Goal: Communication & Community: Answer question/provide support

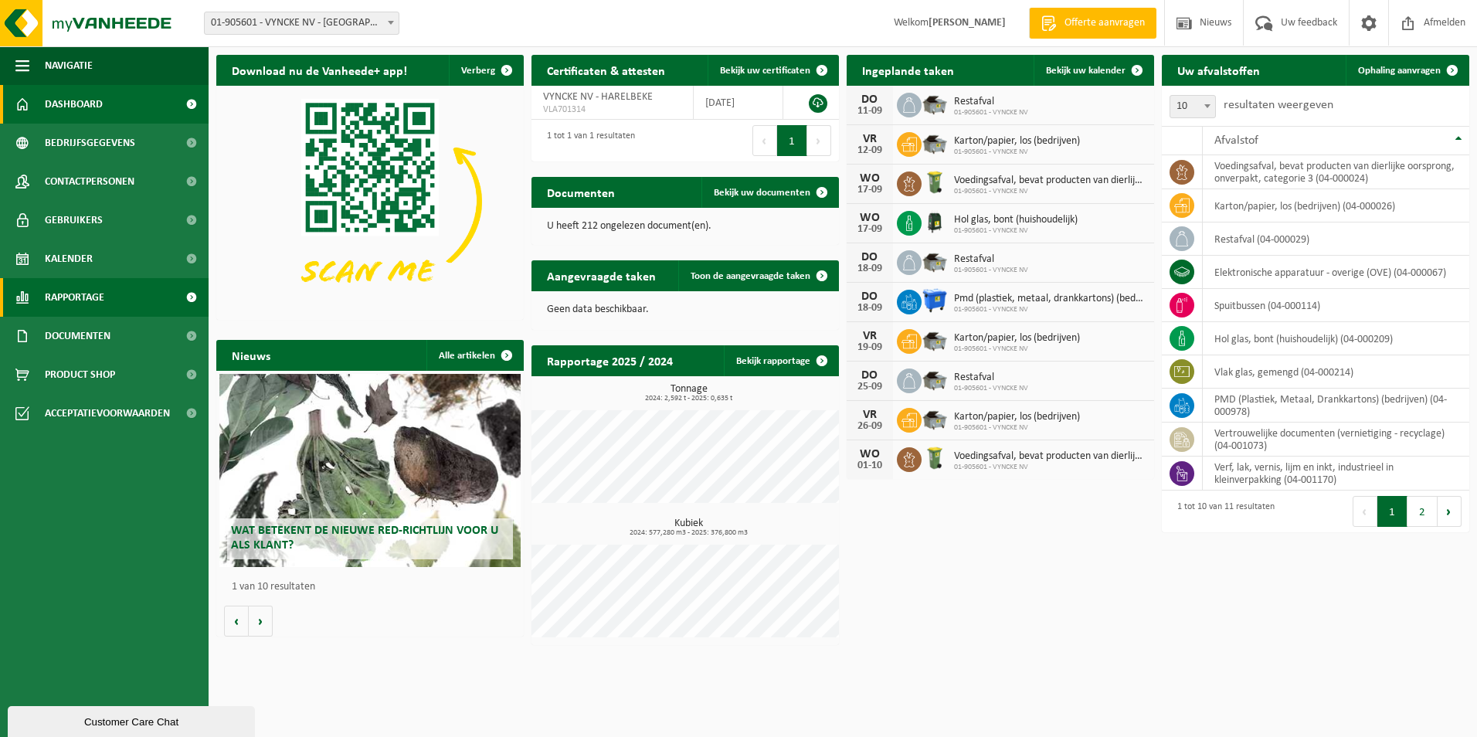
click at [145, 286] on link "Rapportage" at bounding box center [104, 297] width 209 height 39
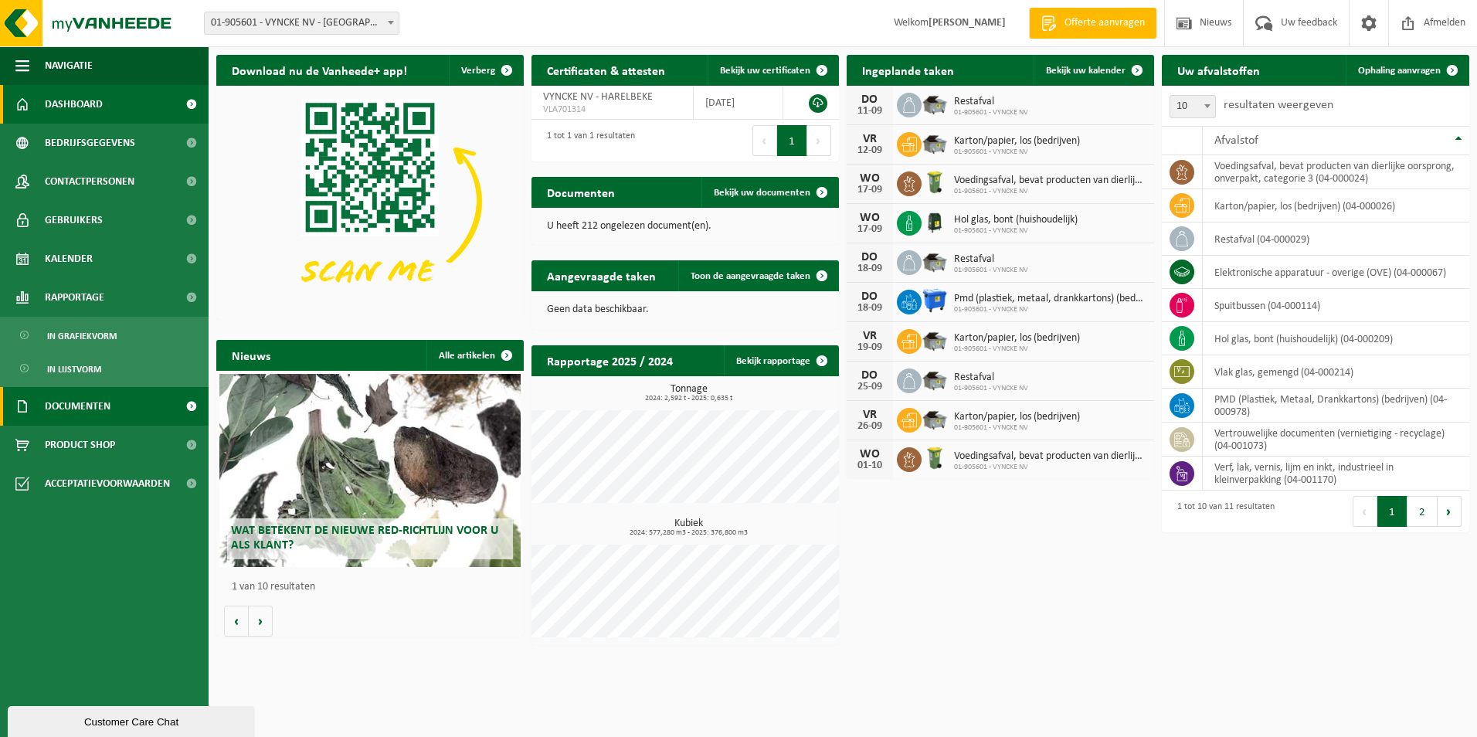
click at [124, 404] on link "Documenten" at bounding box center [104, 406] width 209 height 39
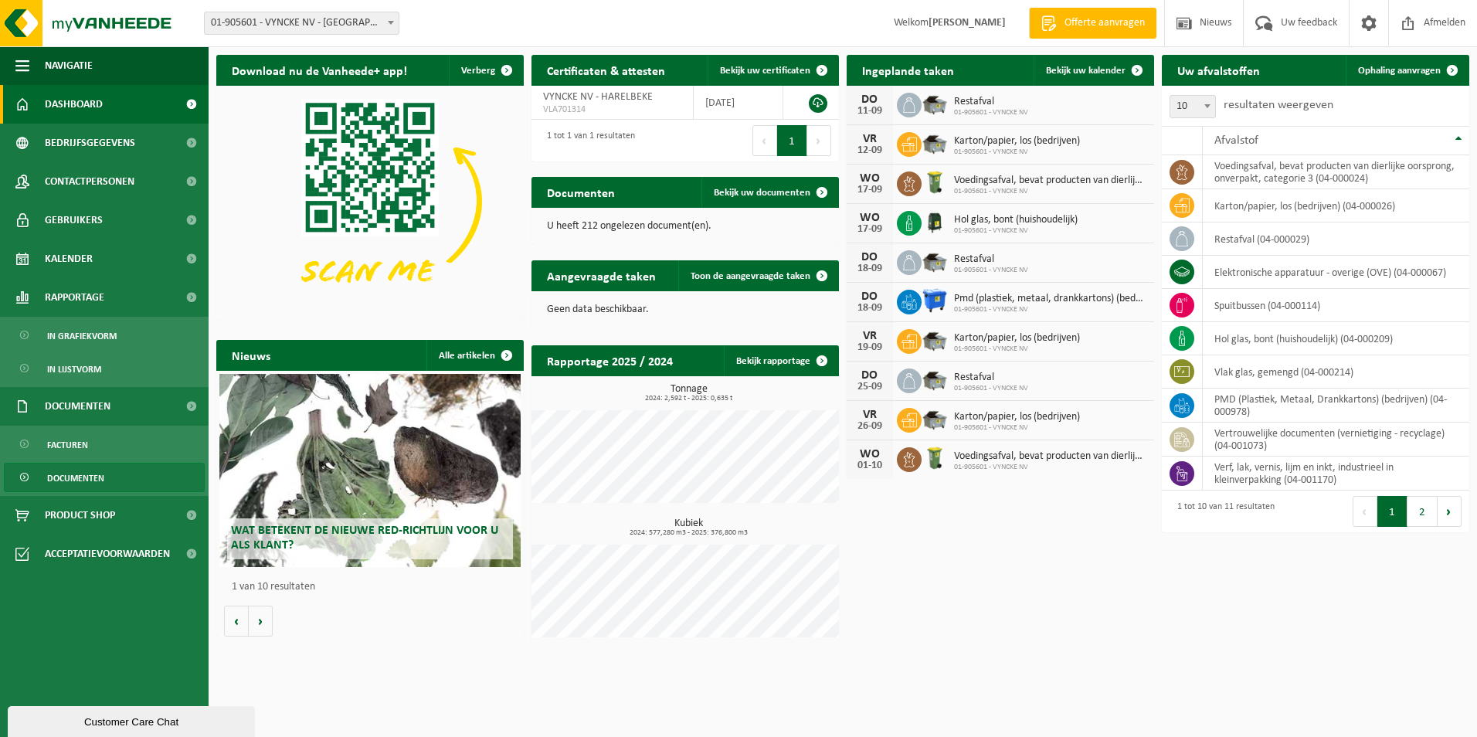
click at [92, 477] on span "Documenten" at bounding box center [75, 477] width 57 height 29
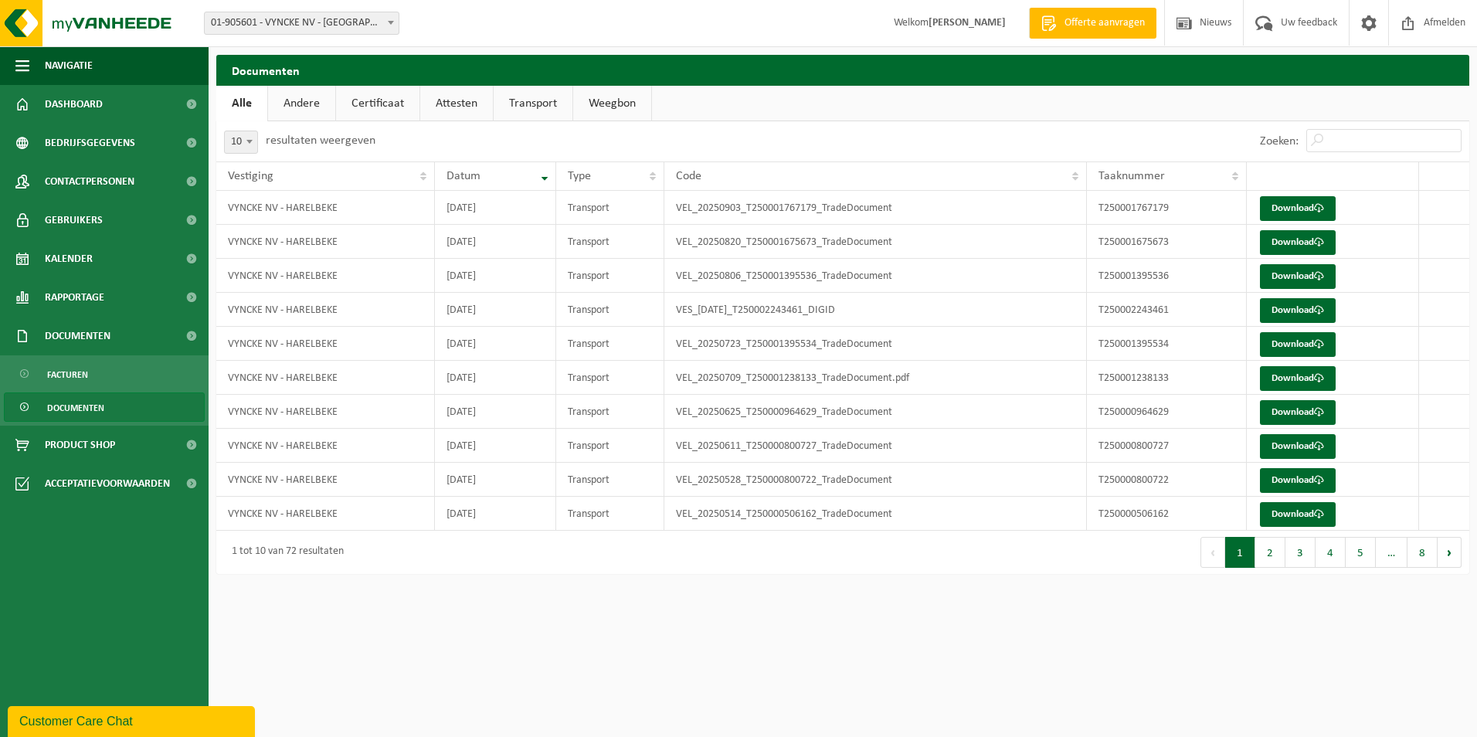
click at [120, 409] on link "Documenten" at bounding box center [104, 406] width 201 height 29
click at [146, 732] on button "Customer Care Chat" at bounding box center [131, 721] width 247 height 31
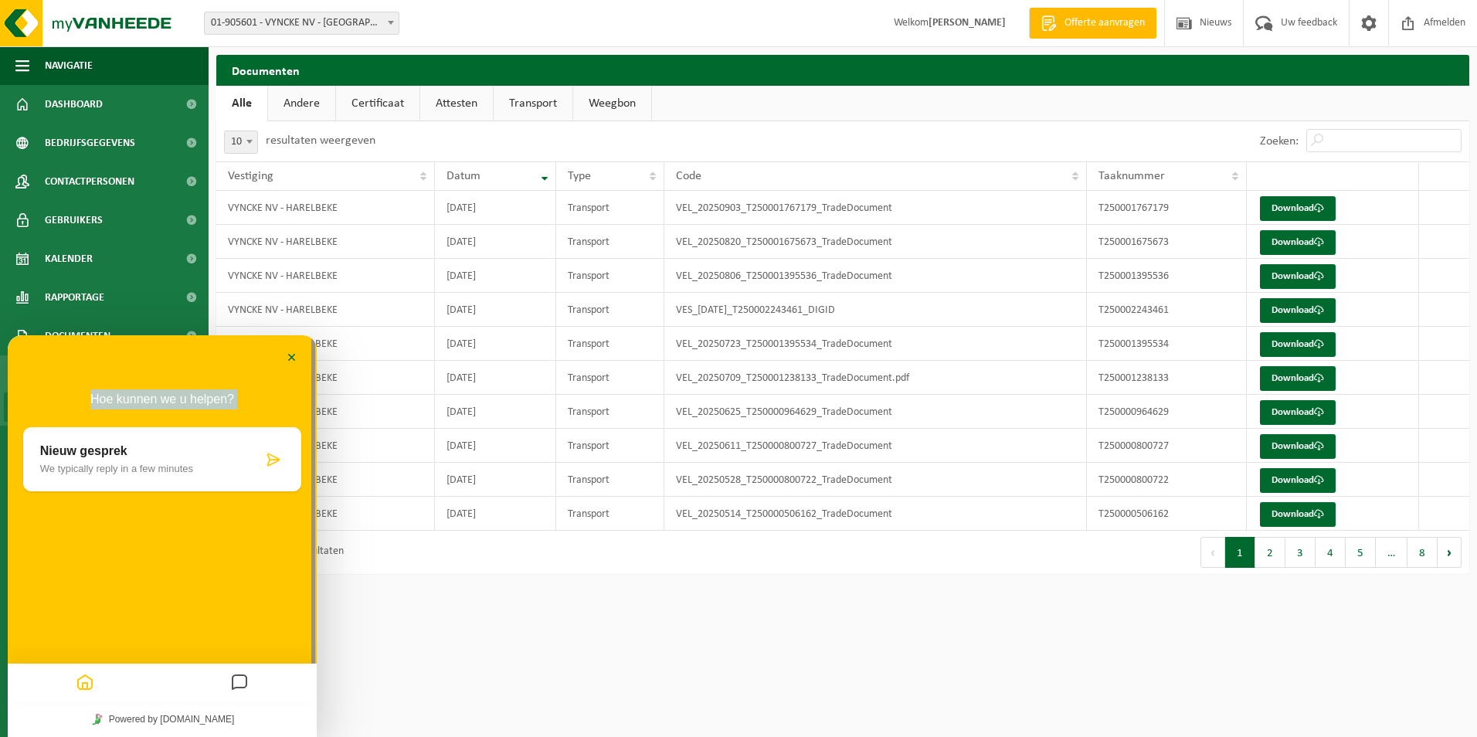
drag, startPoint x: 182, startPoint y: 344, endPoint x: -462, endPoint y: 442, distance: 650.7
click at [8, 442] on html "Minimaliseer Terug Powered by tawk.to Beoordeel deze chat Upload bestand Emoji …" at bounding box center [162, 536] width 309 height 402
click at [63, 442] on div "Nieuw gesprek We typically reply in a few minutes" at bounding box center [162, 459] width 278 height 64
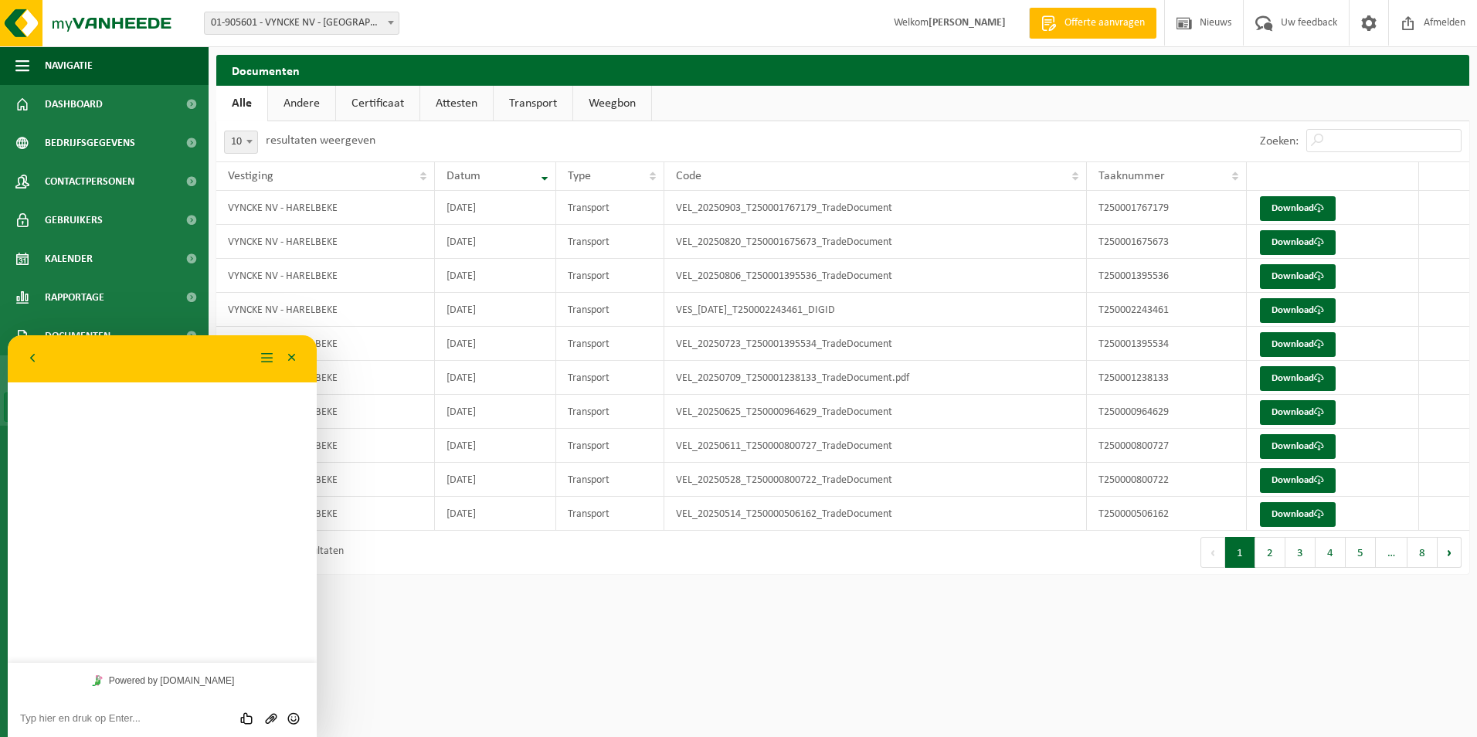
click at [97, 717] on textarea at bounding box center [162, 718] width 284 height 12
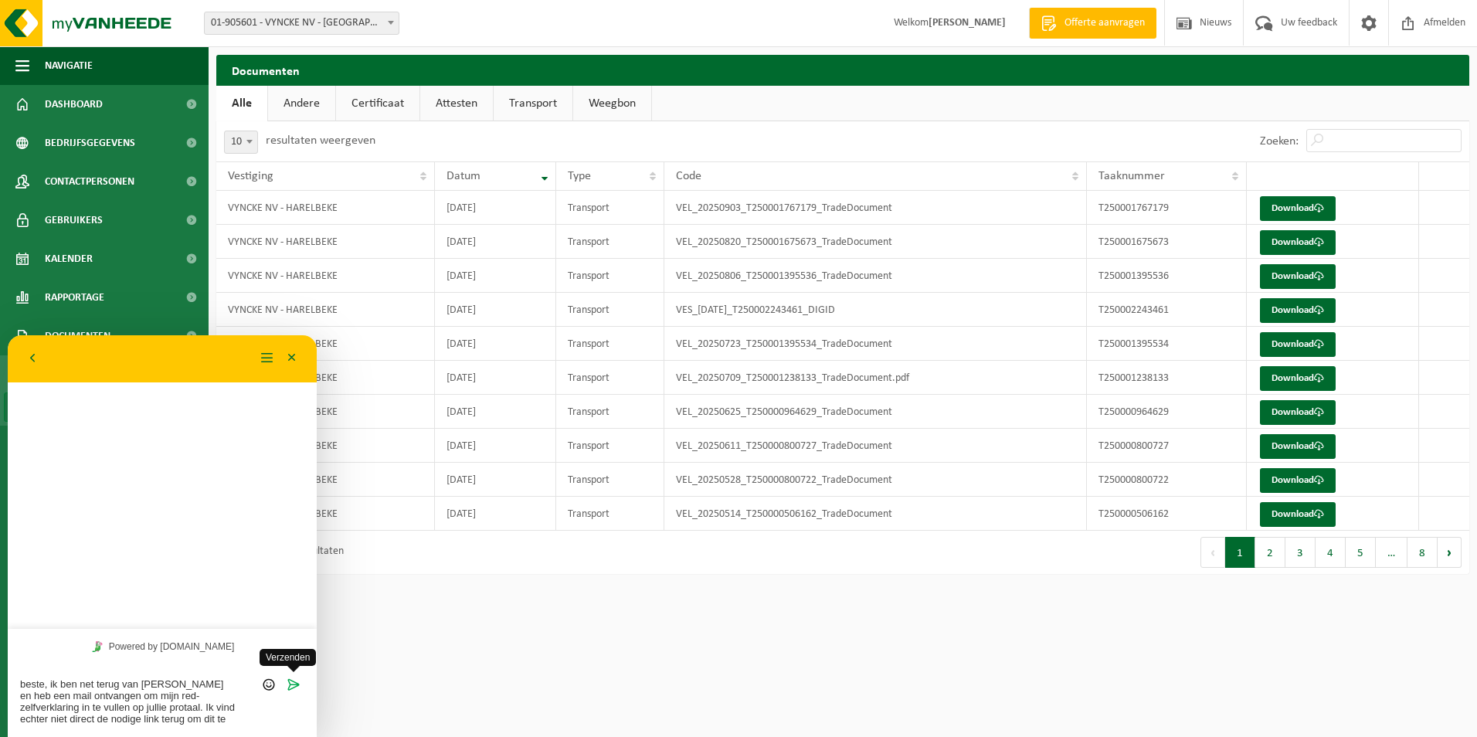
type textarea "beste, ik ben net terug van verlof en heb een mail ontvangen om mijn red-zelfve…"
click at [297, 677] on span "Verzenden" at bounding box center [293, 672] width 12 height 12
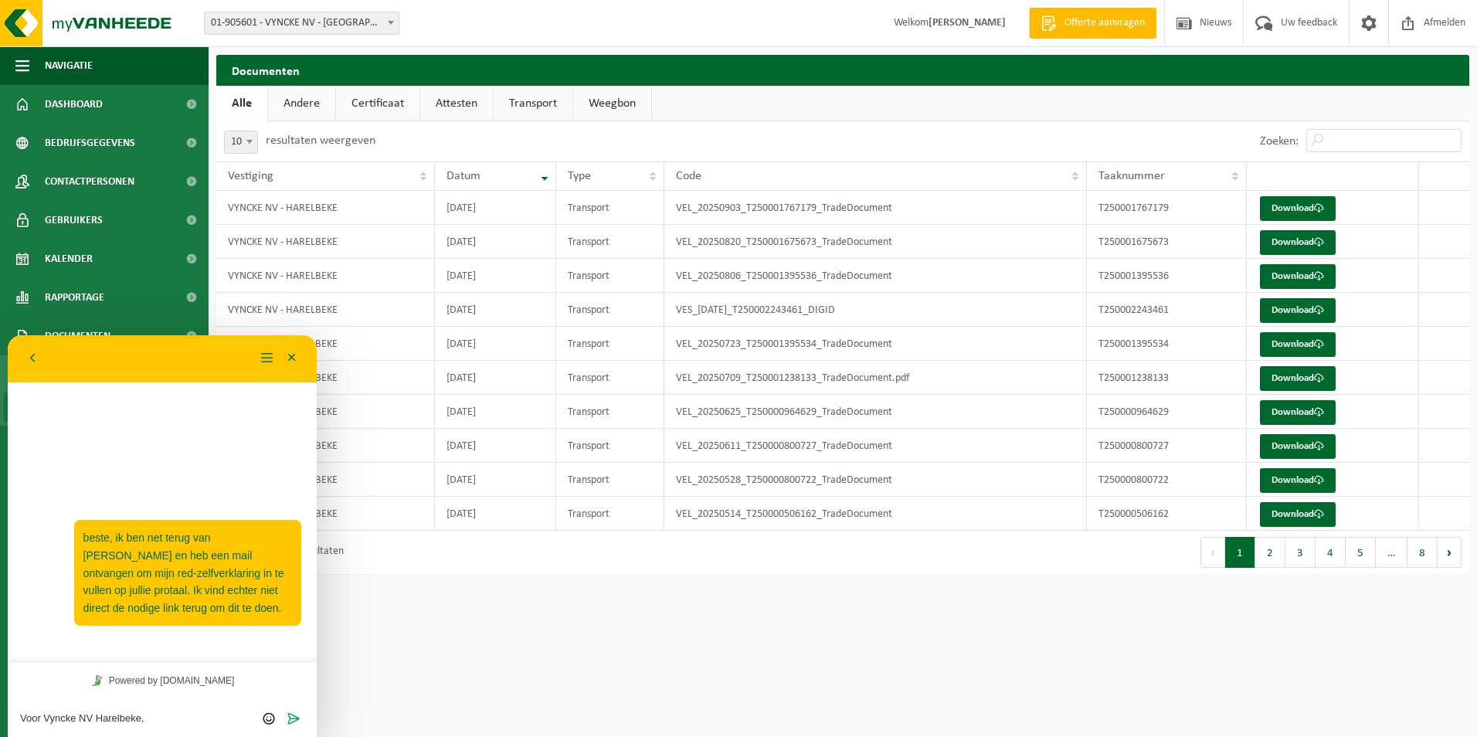
type textarea "Voor Vyncke NV Harelbeke, Gentsesteenweg 224"
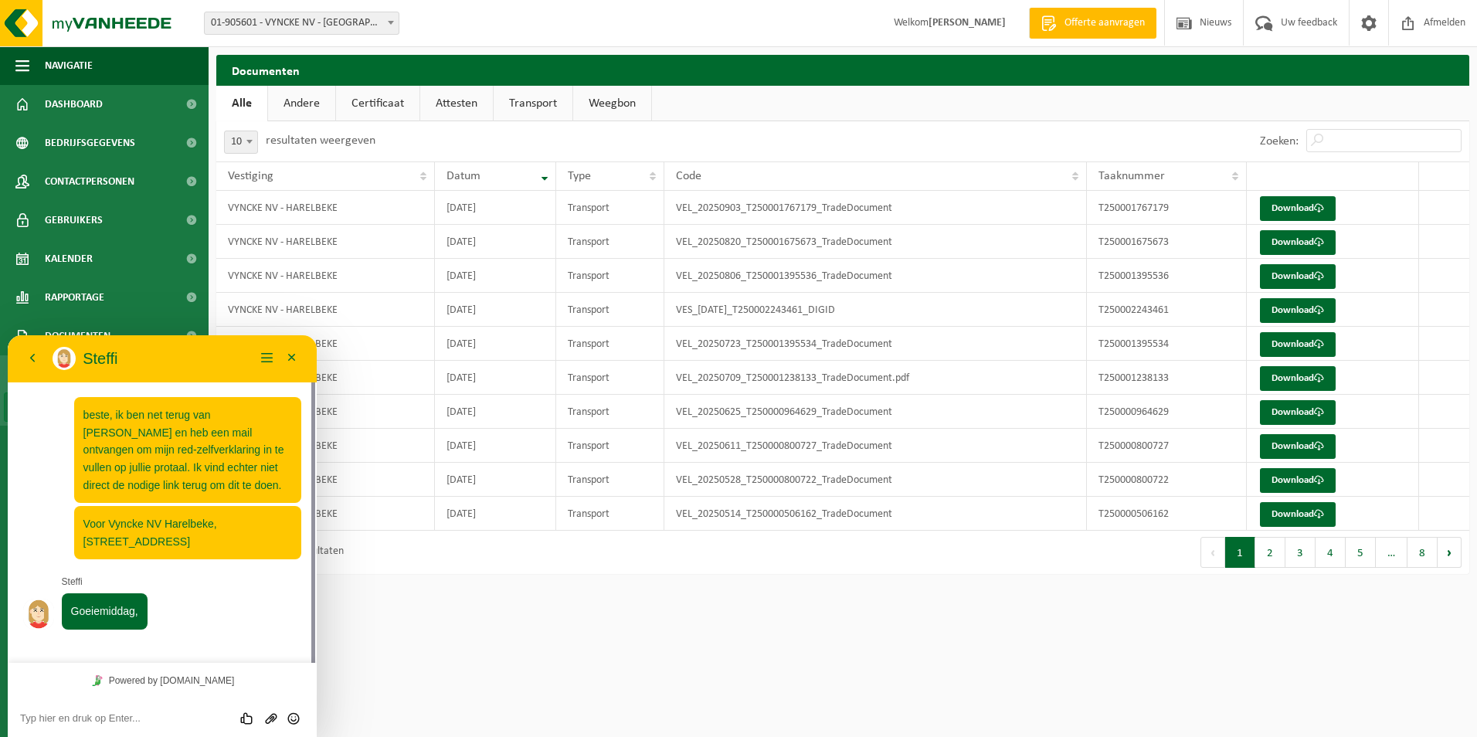
scroll to position [22, 0]
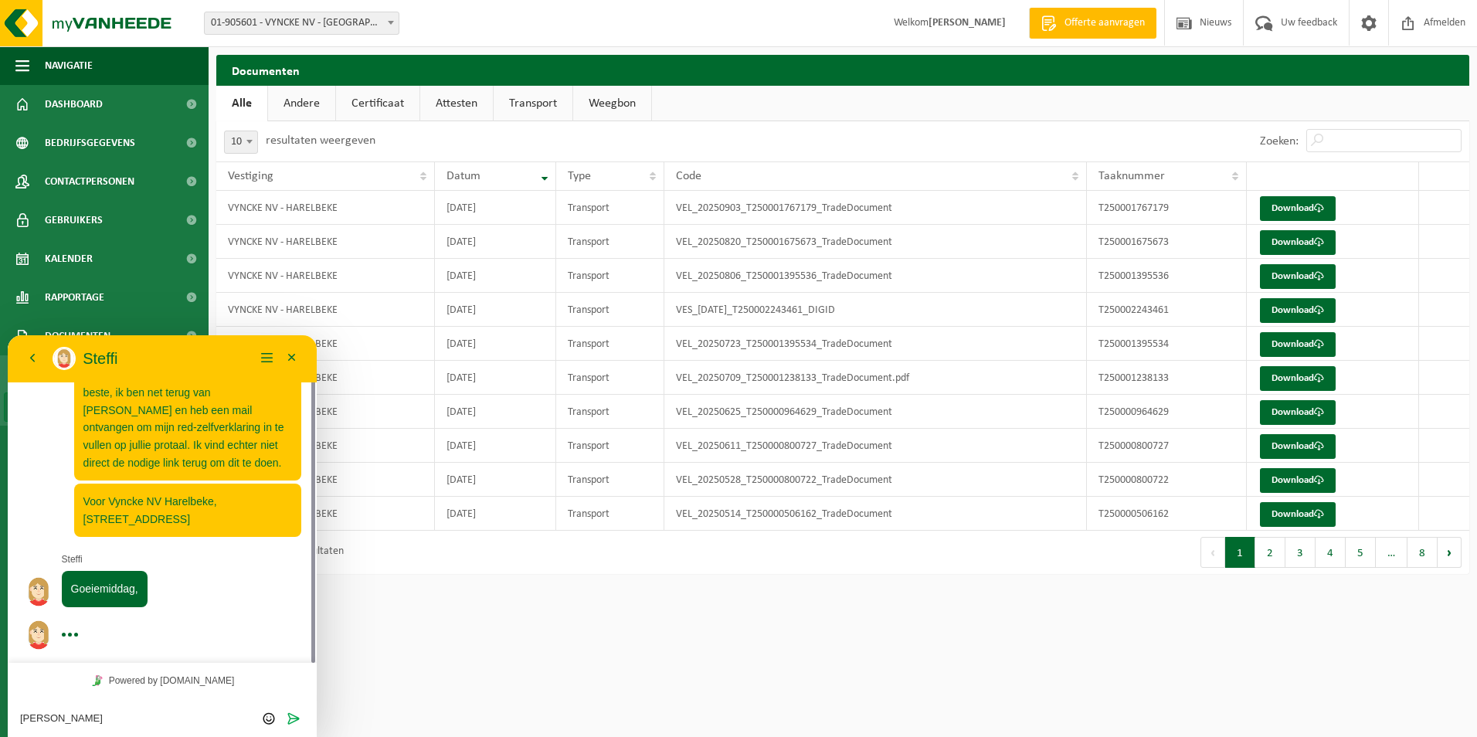
type textarea "Dag steffie"
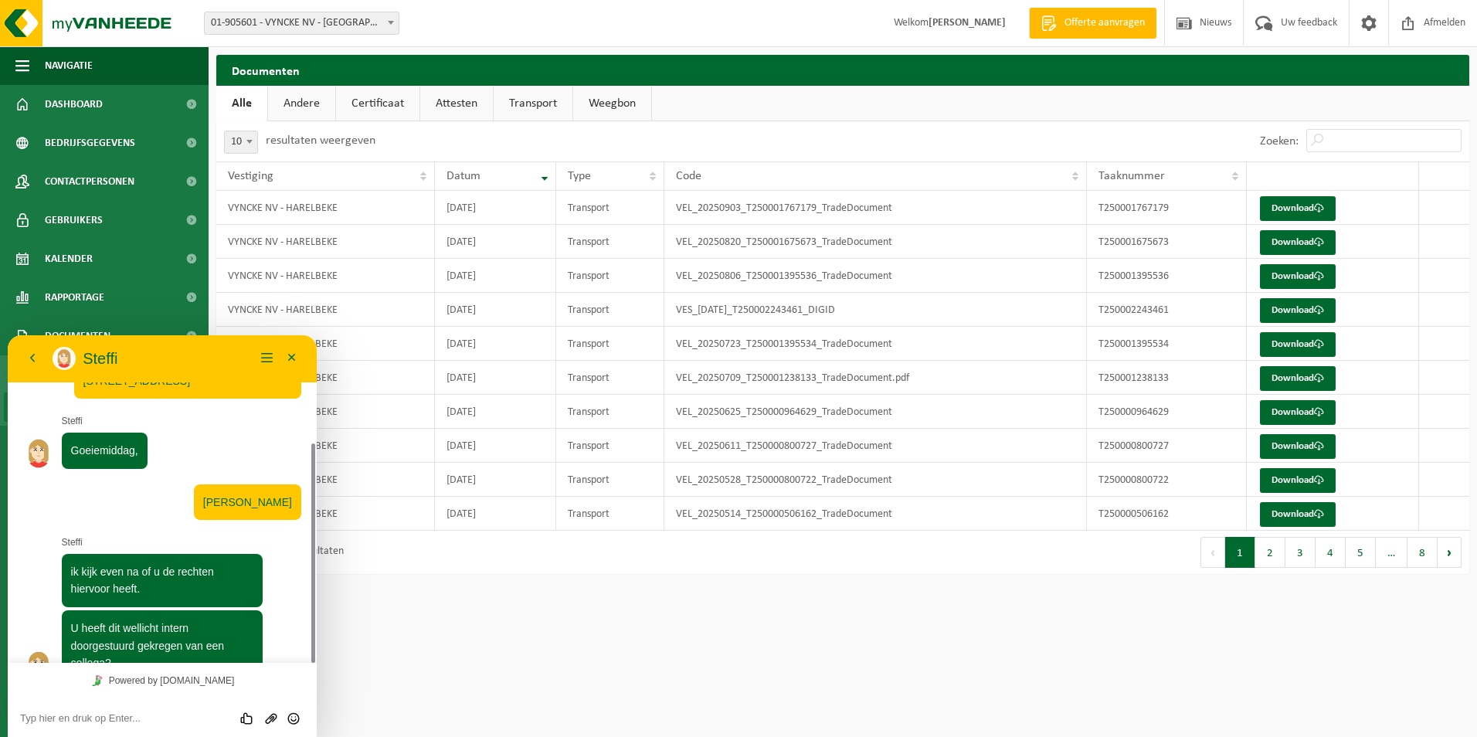
scroll to position [235, 0]
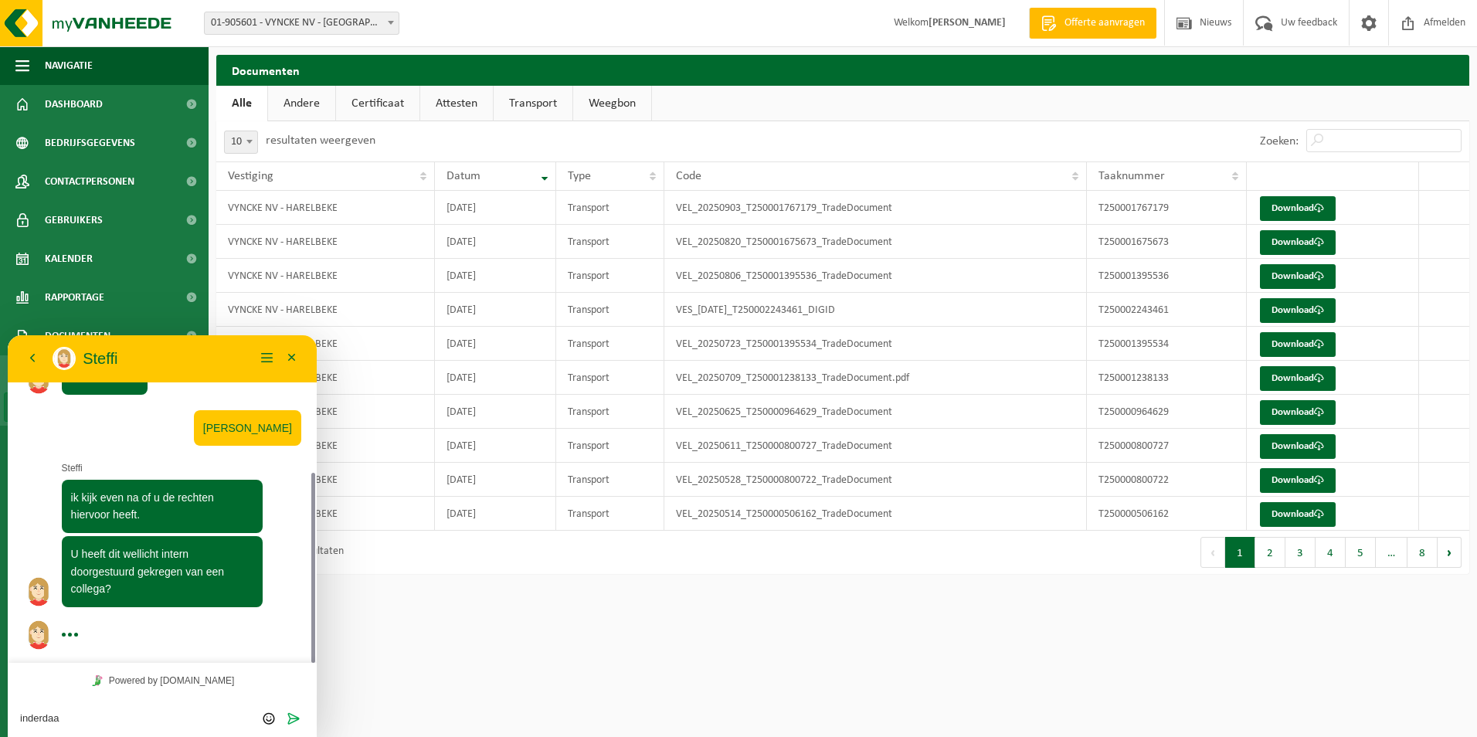
type textarea "inderdaag"
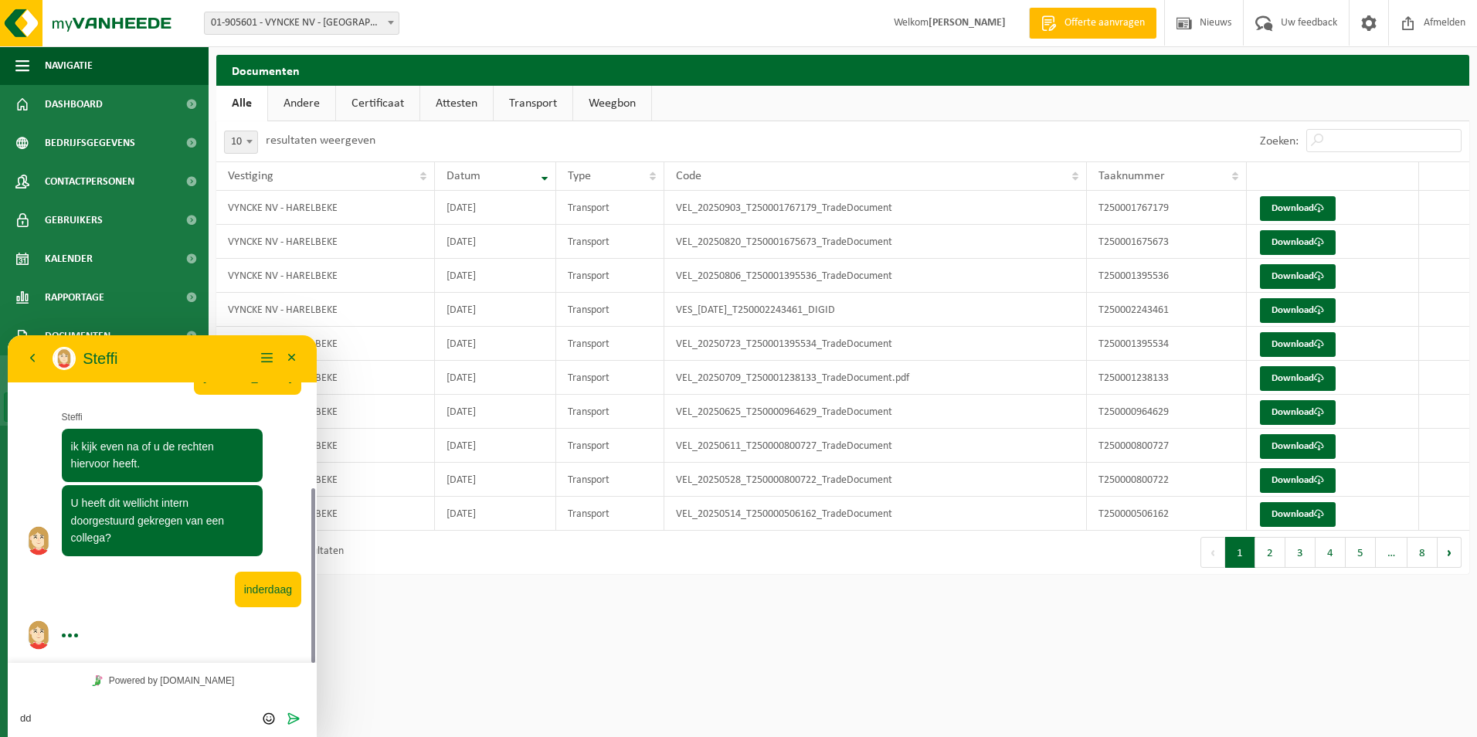
type textarea "d"
type textarea "inderdaad"
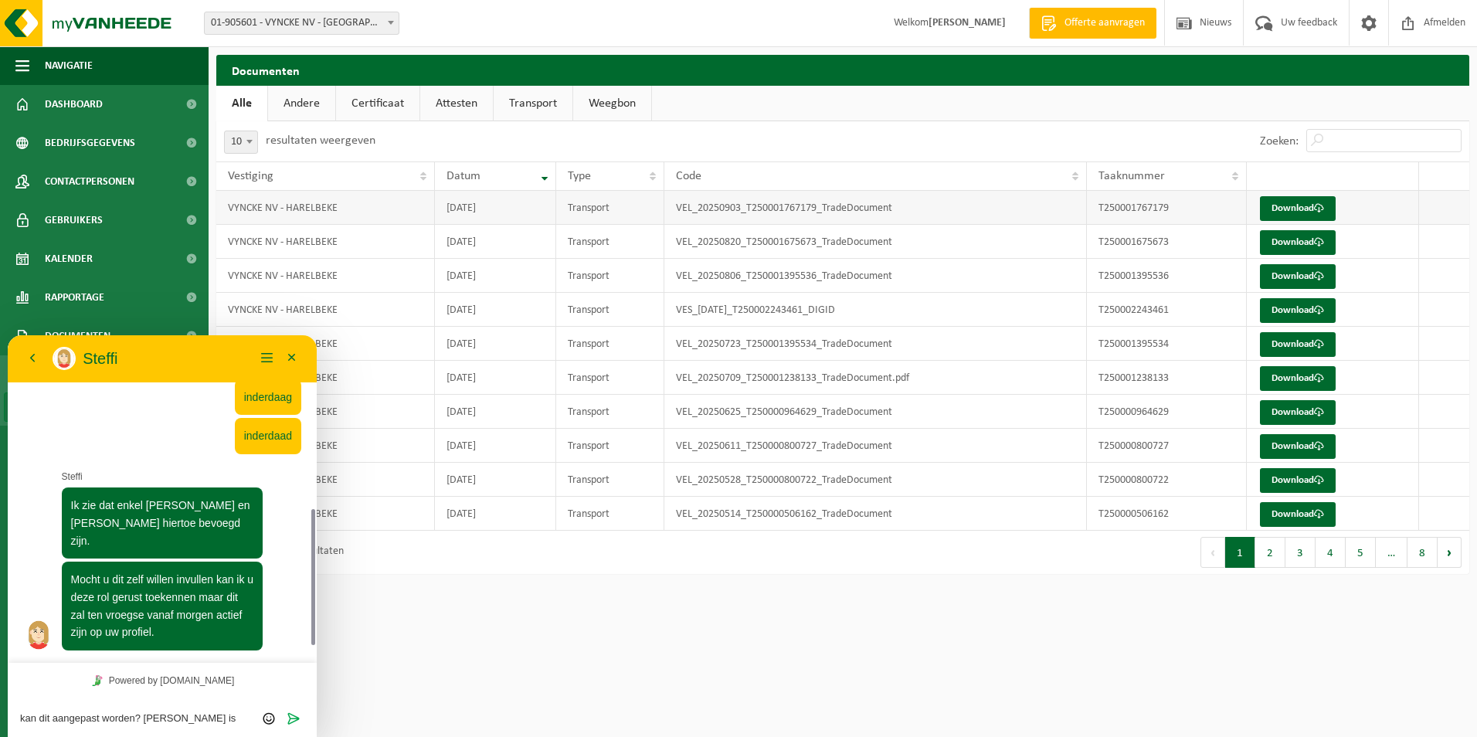
scroll to position [460, 0]
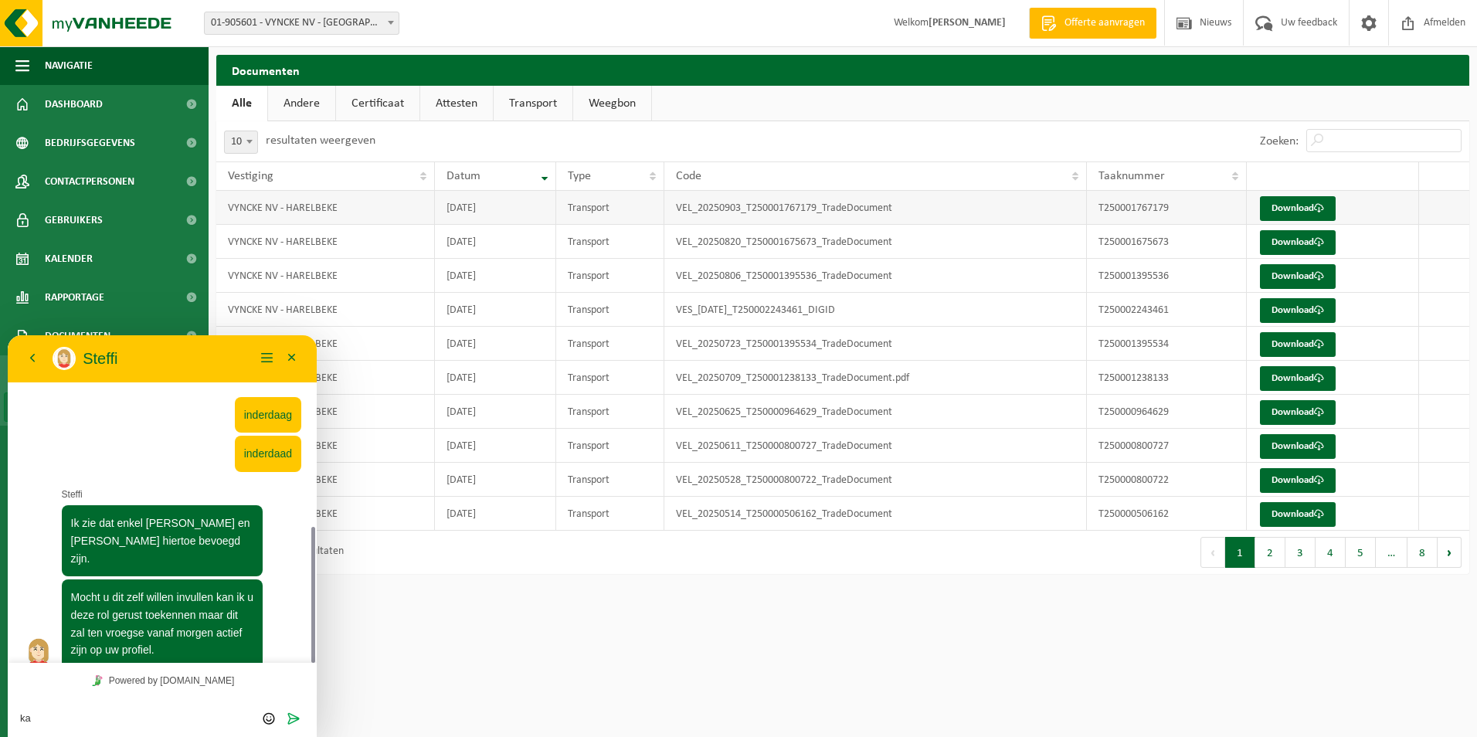
type textarea "k"
type textarea "Graag want beiden zullen hier niets voor doen"
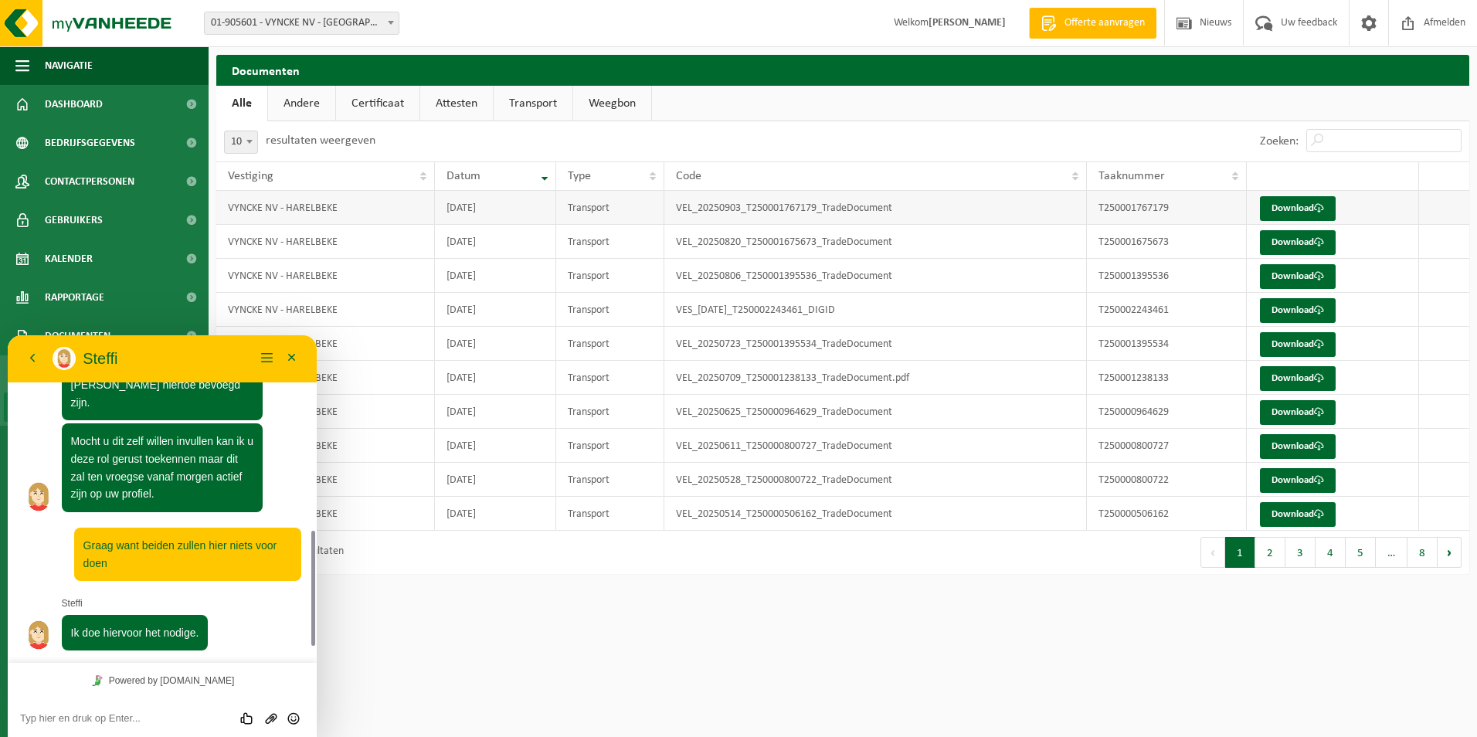
scroll to position [599, 0]
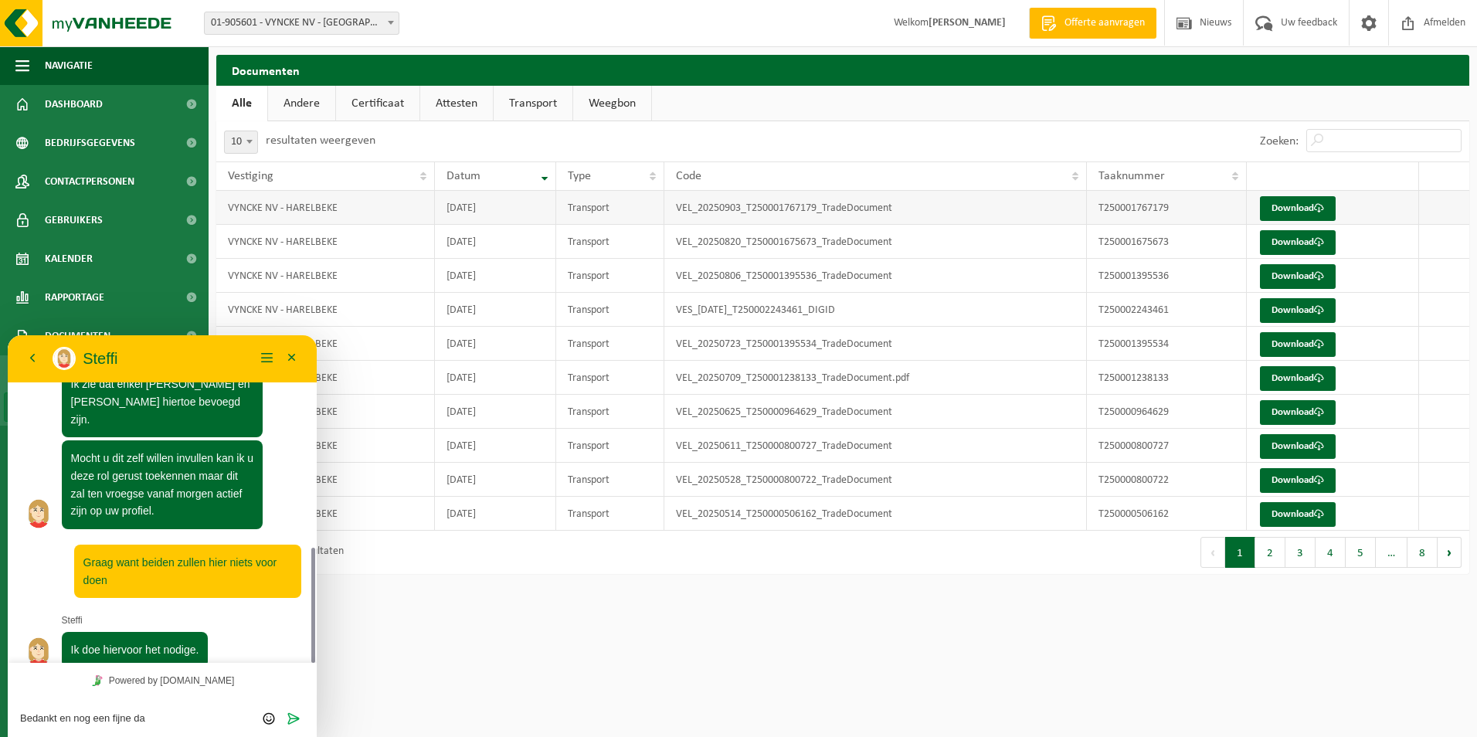
type textarea "Bedankt en nog een fijne dag"
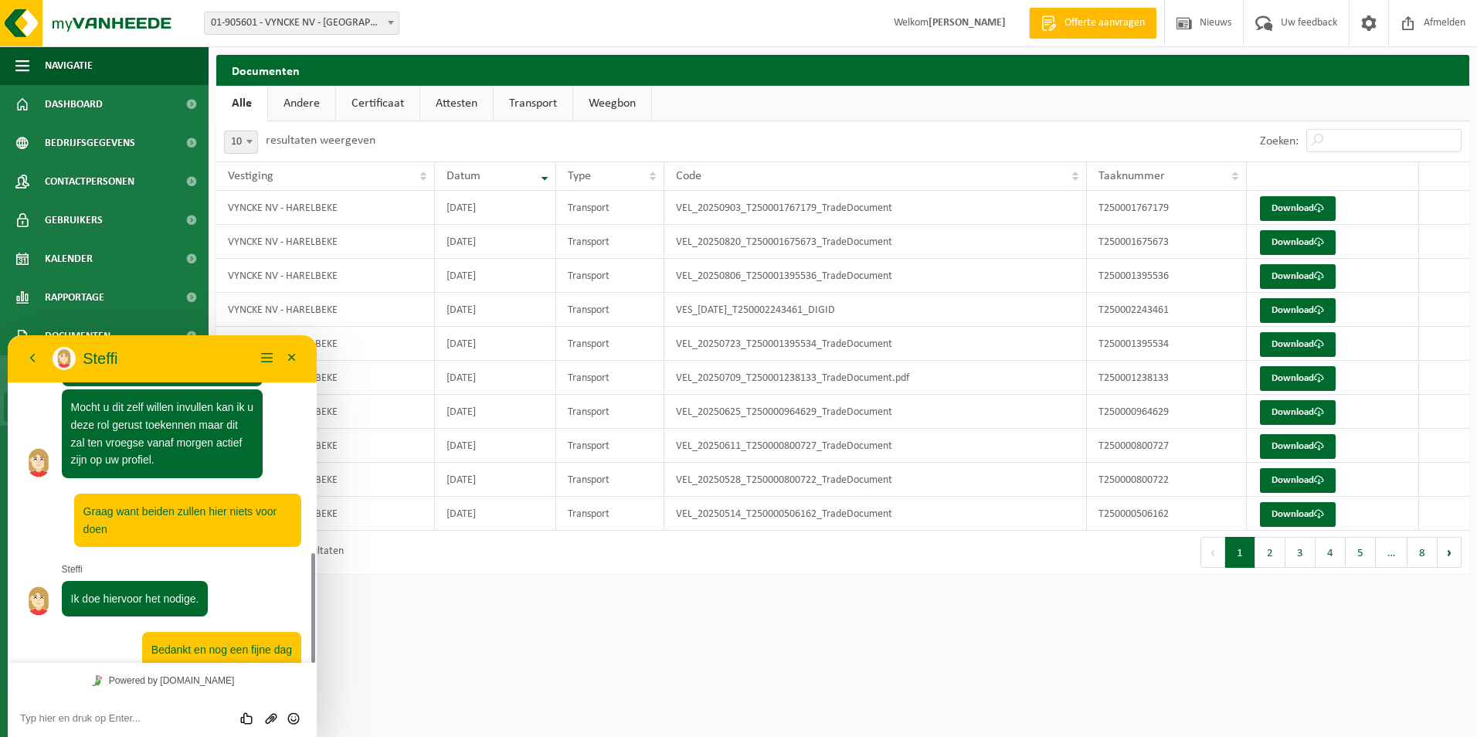
scroll to position [694, 0]
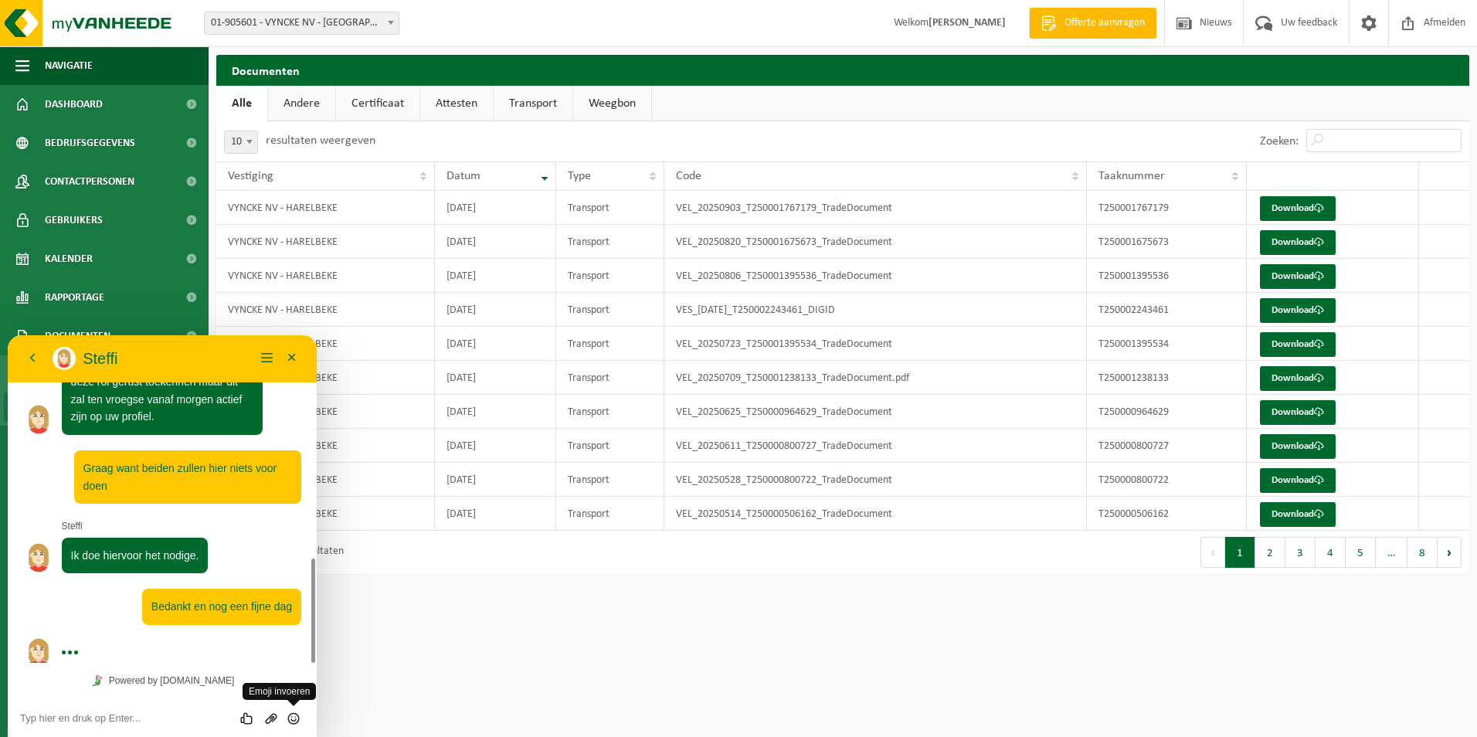
click at [294, 722] on icon "Emoji invoeren" at bounding box center [294, 718] width 14 height 14
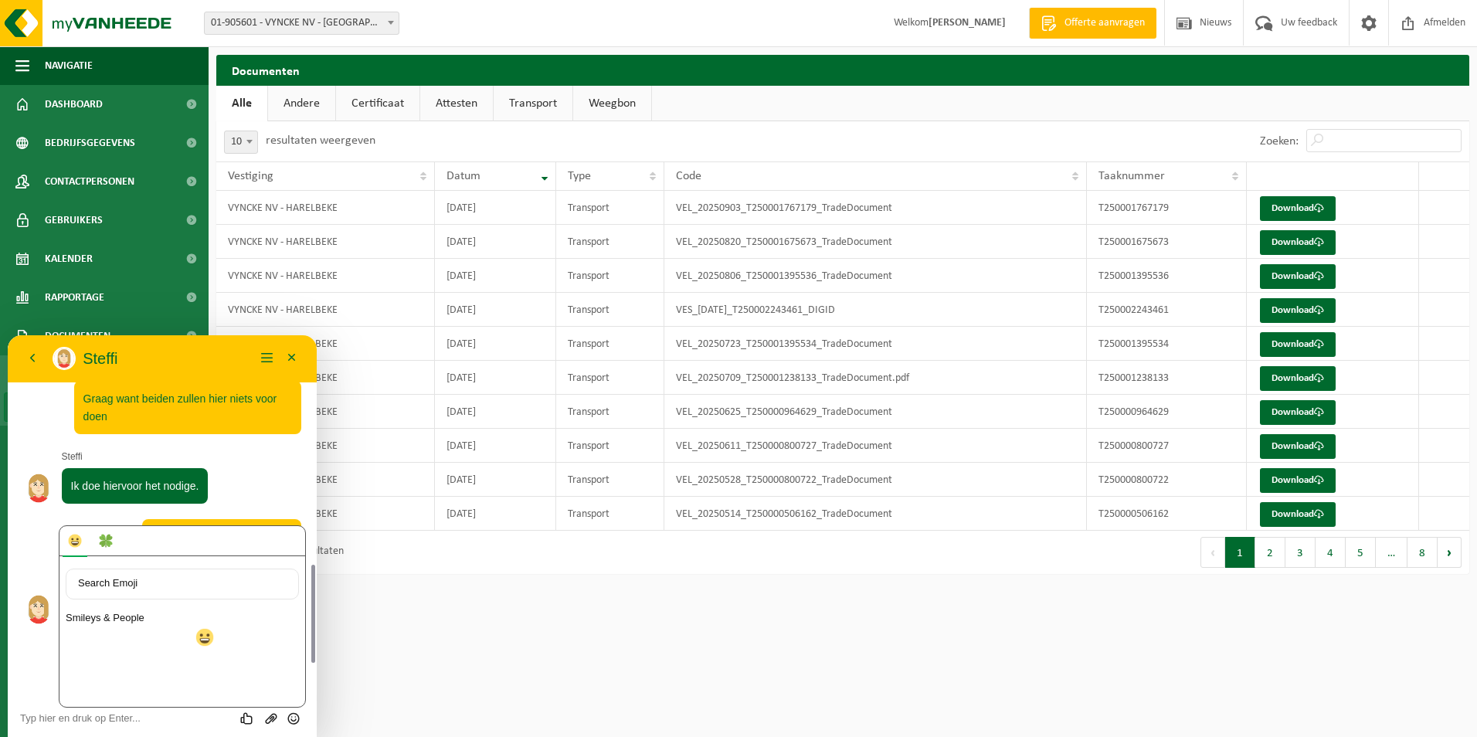
scroll to position [720, 0]
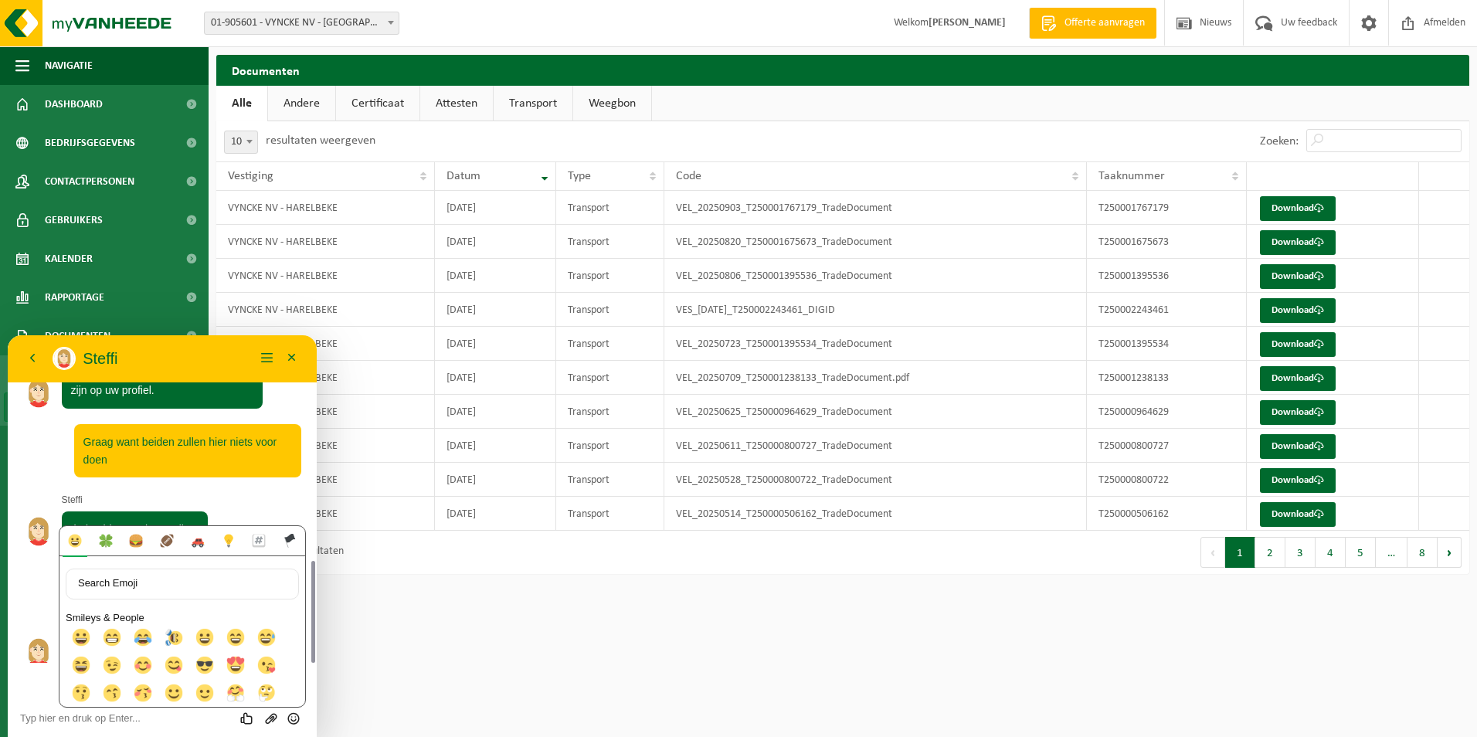
click at [581, 669] on html "Vestiging: 01-905601 - VYNCKE NV - HARELBEKE 01-905601 - VYNCKE NV - HARELBEKE …" at bounding box center [738, 368] width 1477 height 737
